Goal: Information Seeking & Learning: Learn about a topic

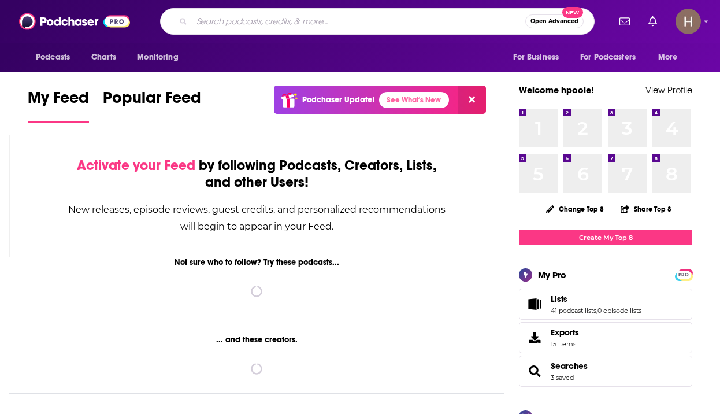
click at [217, 23] on input "Search podcasts, credits, & more..." at bounding box center [358, 21] width 333 height 18
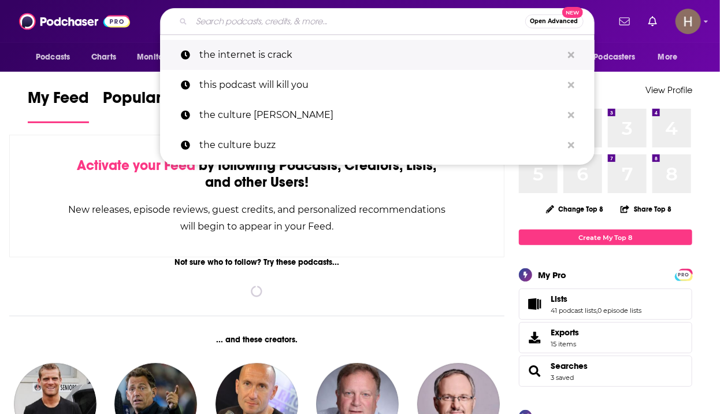
click at [227, 53] on p "the internet is crack" at bounding box center [380, 55] width 363 height 30
type input "the internet is crack"
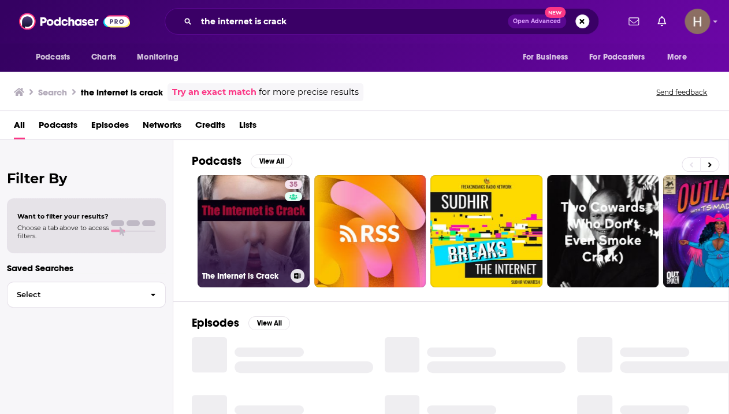
click at [254, 214] on link "35 The Internet is Crack" at bounding box center [254, 231] width 112 height 112
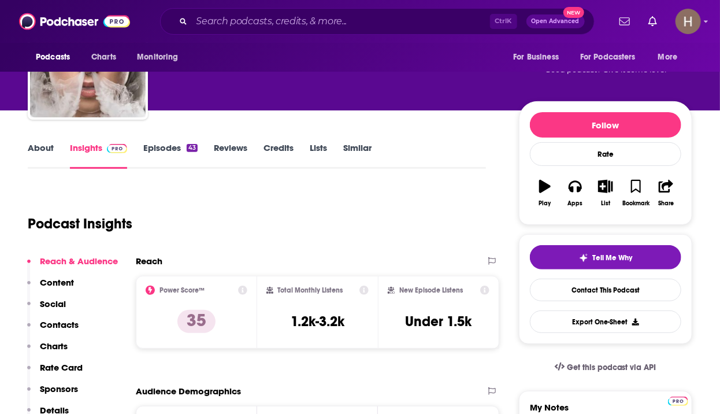
scroll to position [116, 0]
